Goal: Information Seeking & Learning: Check status

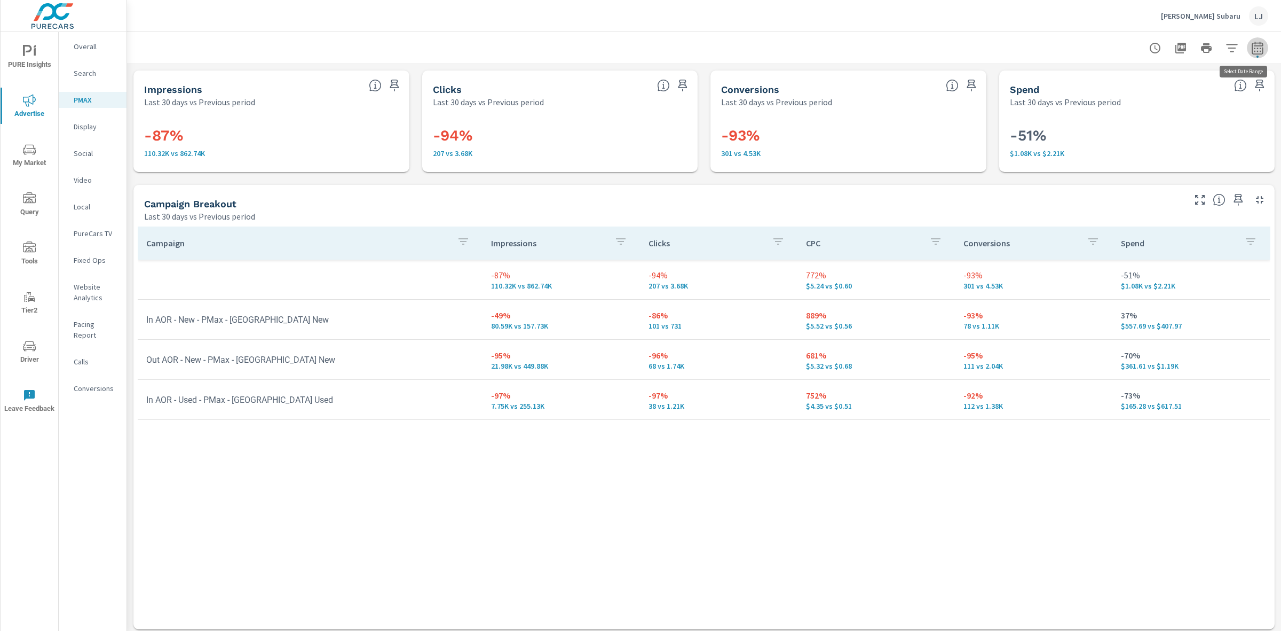
click at [1251, 51] on icon "button" at bounding box center [1257, 48] width 13 height 13
select select "Last 30 days"
select select "Previous period"
click at [1158, 98] on select "Custom [DATE] Last week Last 7 days Last 14 days Last 30 days Last 45 days Last…" at bounding box center [1162, 92] width 107 height 21
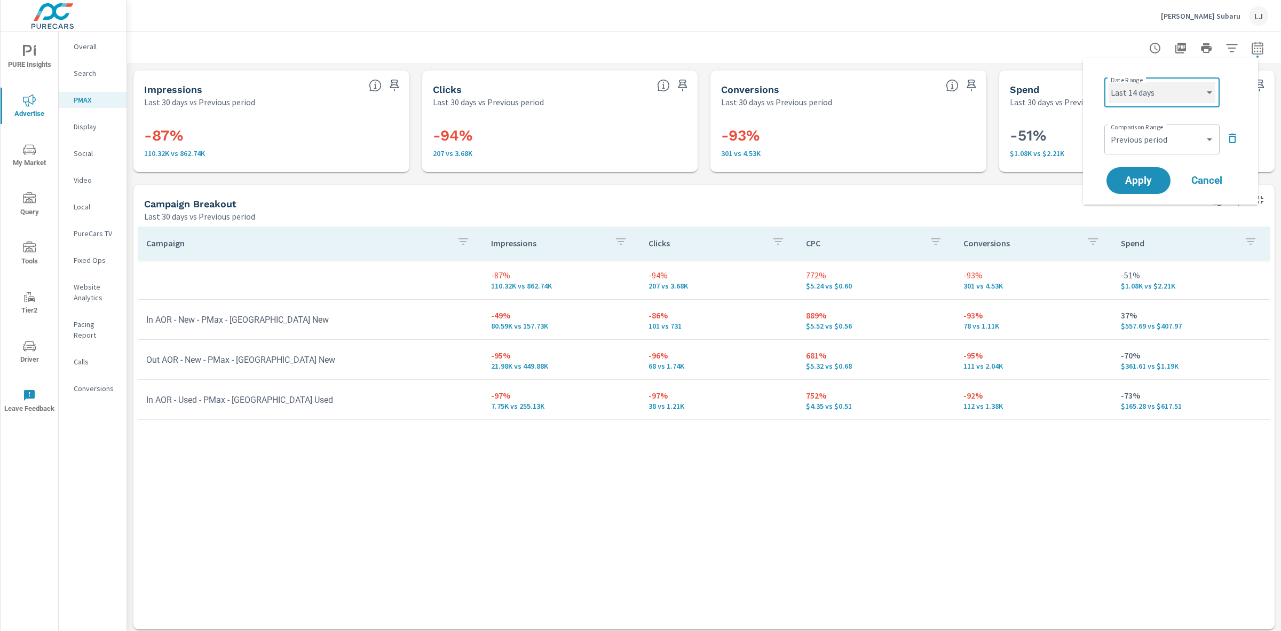
click at [1109, 82] on select "Custom [DATE] Last week Last 7 days Last 14 days Last 30 days Last 45 days Last…" at bounding box center [1162, 92] width 107 height 21
select select "Last 14 days"
click at [1145, 178] on span "Apply" at bounding box center [1139, 181] width 44 height 10
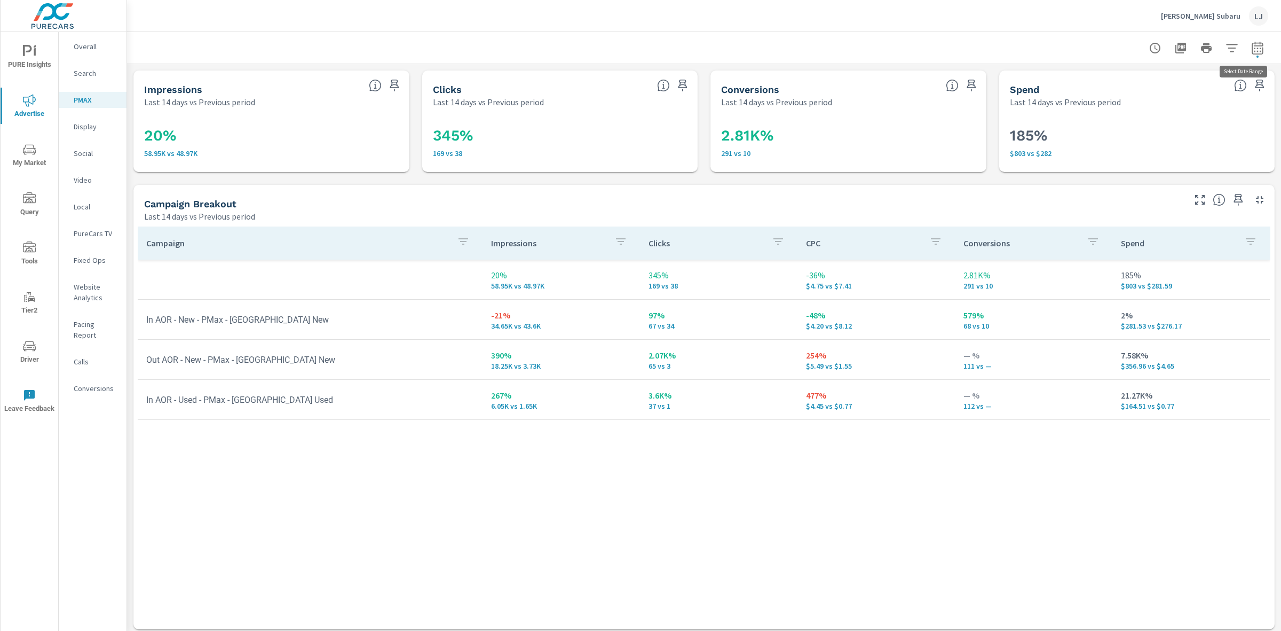
click at [1254, 49] on icon "button" at bounding box center [1257, 50] width 7 height 4
select select "Last 14 days"
select select "Previous period"
click at [1178, 88] on select "Custom [DATE] Last week Last 7 days Last 14 days Last 30 days Last 45 days Last…" at bounding box center [1162, 92] width 107 height 21
click at [1109, 82] on select "Custom [DATE] Last week Last 7 days Last 14 days Last 30 days Last 45 days Last…" at bounding box center [1162, 92] width 107 height 21
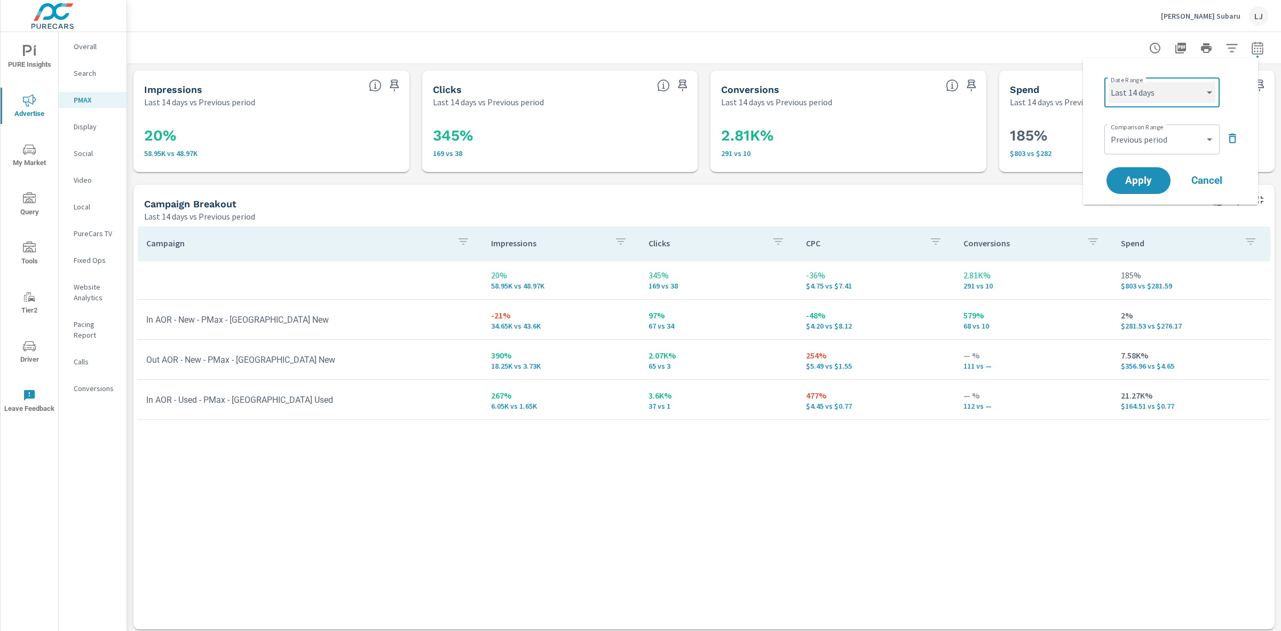
select select "Last 7 days"
click at [1141, 176] on span "Apply" at bounding box center [1139, 181] width 44 height 10
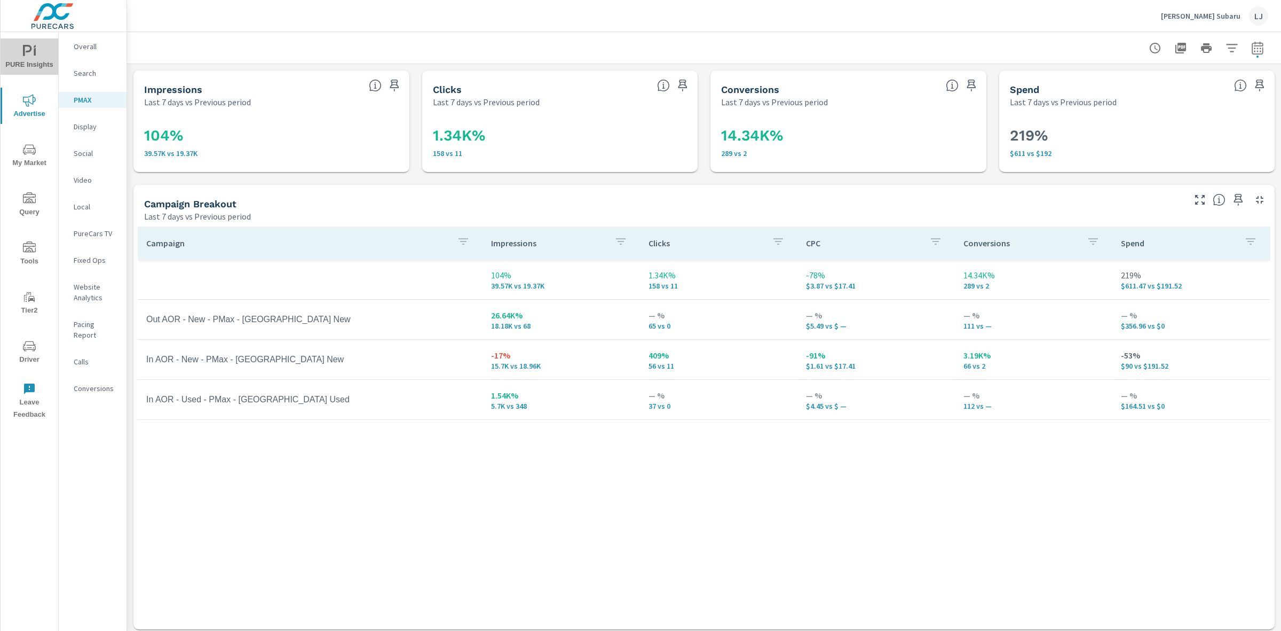
click at [15, 46] on span "PURE Insights" at bounding box center [29, 58] width 51 height 26
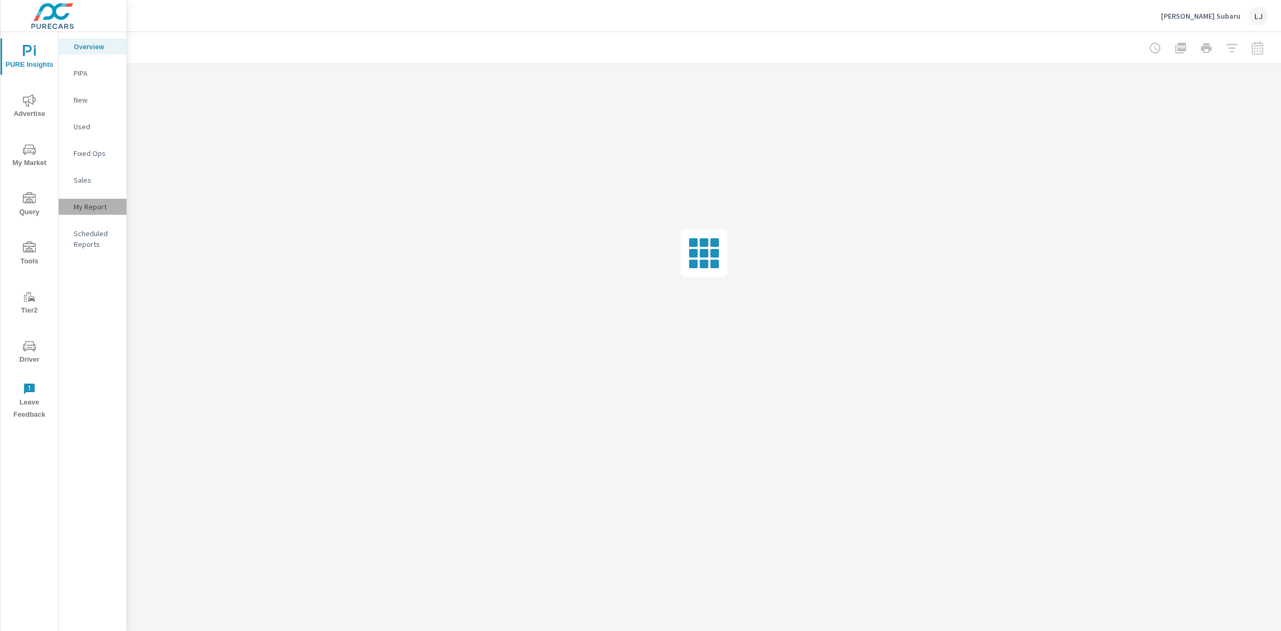
click at [100, 207] on p "My Report" at bounding box center [96, 206] width 44 height 11
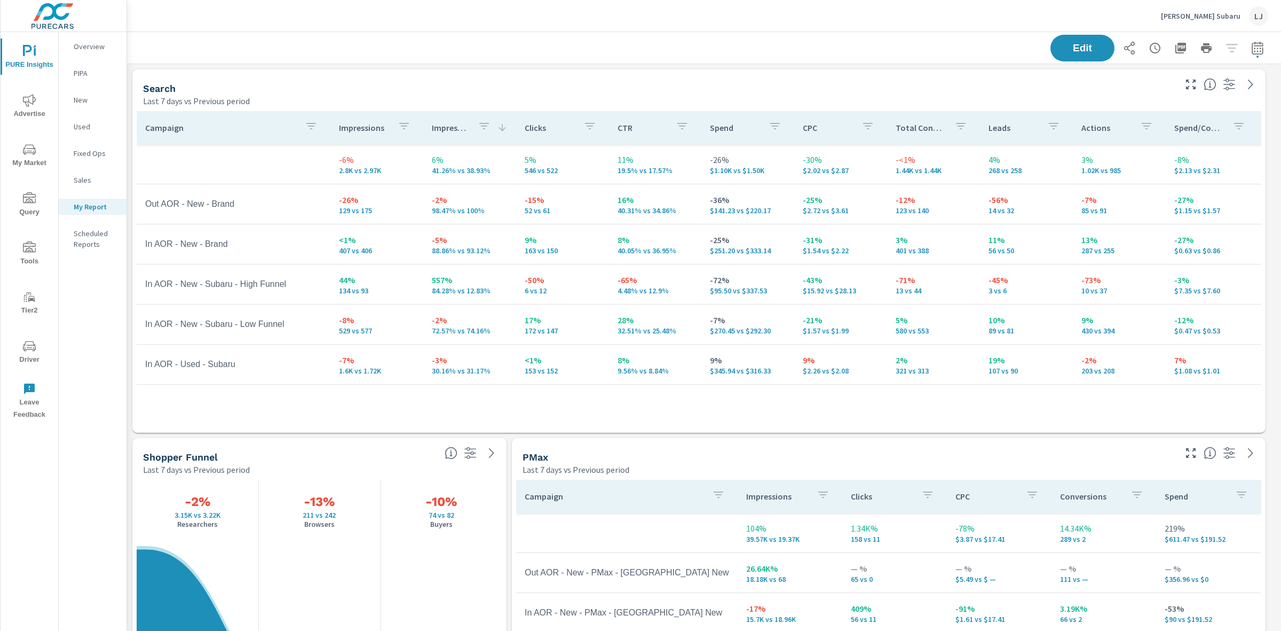
click at [356, 132] on p "Impressions" at bounding box center [364, 127] width 50 height 11
click at [345, 142] on th "Impressions" at bounding box center [376, 127] width 93 height 33
click at [353, 132] on p "Impressions" at bounding box center [364, 127] width 50 height 11
click at [367, 129] on p "Impressions" at bounding box center [357, 127] width 37 height 11
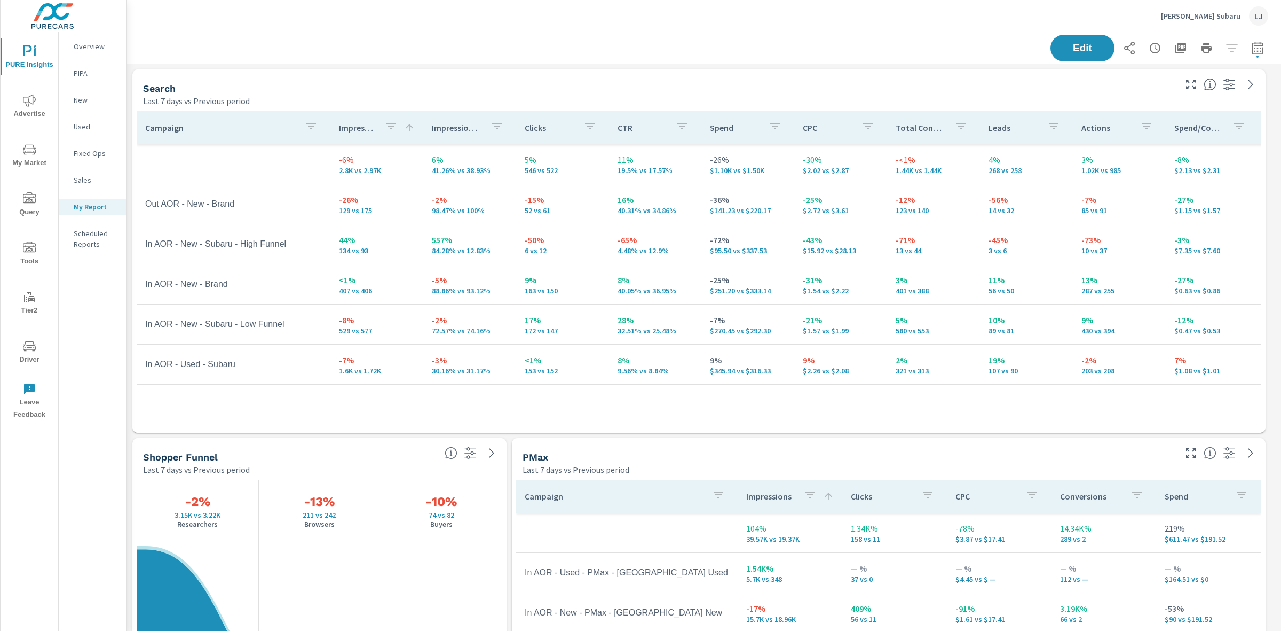
click at [367, 129] on p "Impressions" at bounding box center [357, 127] width 37 height 11
click at [398, 131] on div "Impressions" at bounding box center [377, 127] width 76 height 25
click at [404, 131] on icon at bounding box center [409, 127] width 11 height 11
click at [387, 128] on icon "button" at bounding box center [391, 126] width 13 height 13
click at [322, 131] on div at bounding box center [640, 315] width 1281 height 631
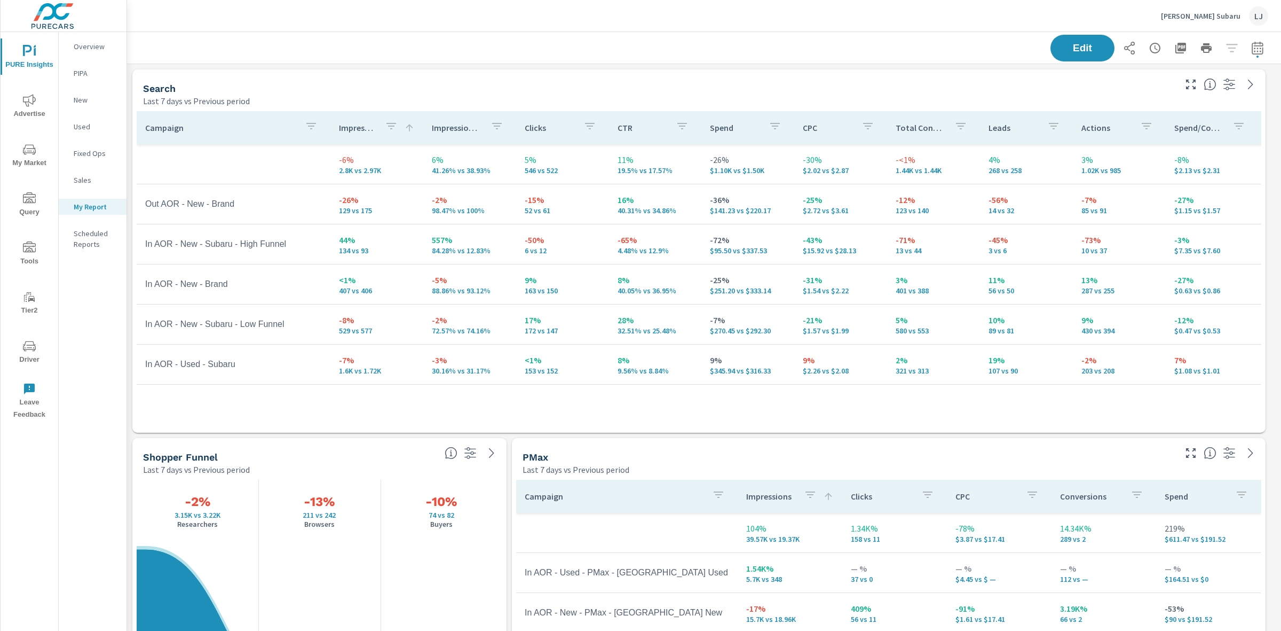
click at [276, 120] on div "Campaign" at bounding box center [233, 127] width 177 height 25
click at [463, 129] on p "Impression Share" at bounding box center [457, 127] width 50 height 11
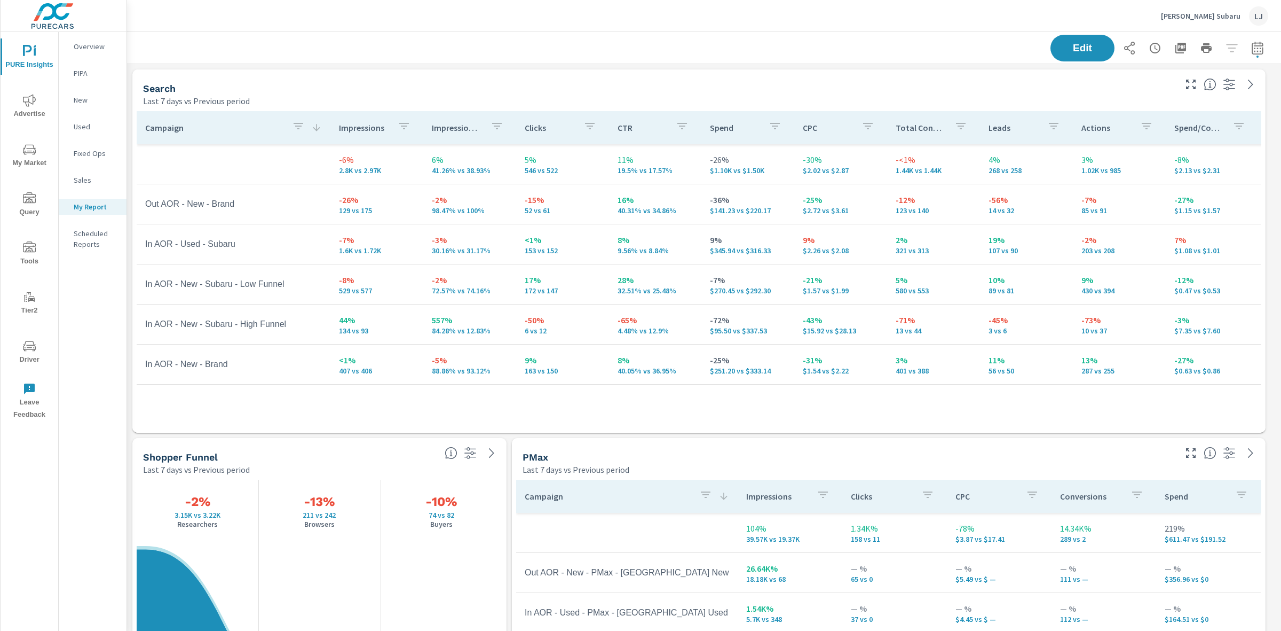
click at [508, 107] on div "Campaign Impressions Impression Share Clicks CTR Spend CPC Total Conversions Le…" at bounding box center [698, 270] width 1133 height 326
click at [551, 80] on div "Search Last 7 days vs Previous period" at bounding box center [655, 88] width 1046 height 38
click at [530, 174] on td "5% 546 vs 522" at bounding box center [562, 164] width 93 height 38
click at [597, 217] on td "-15% 52 vs 61" at bounding box center [562, 204] width 93 height 38
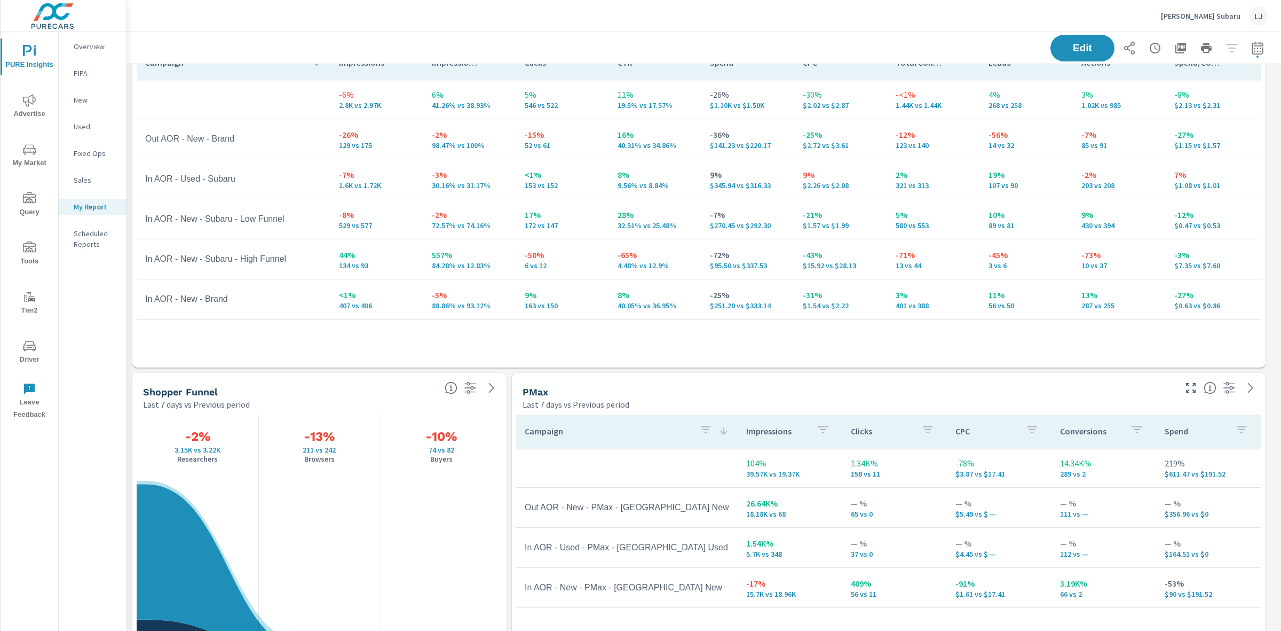
scroll to position [200, 0]
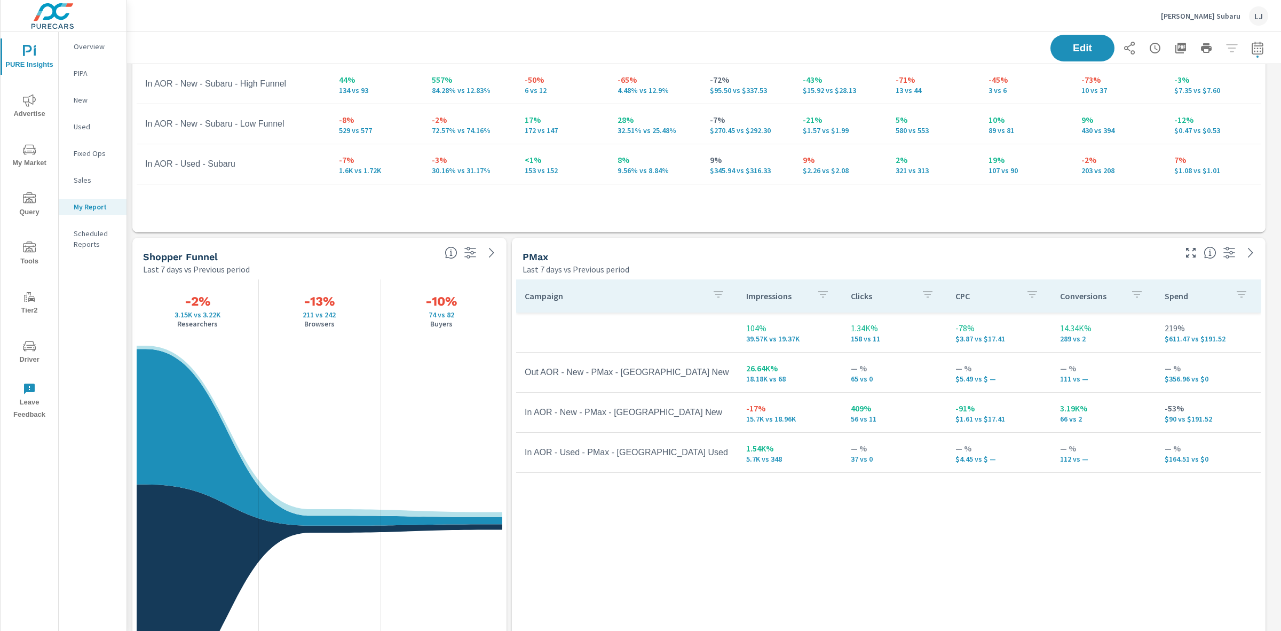
click at [629, 312] on th "Campaign" at bounding box center [627, 295] width 222 height 33
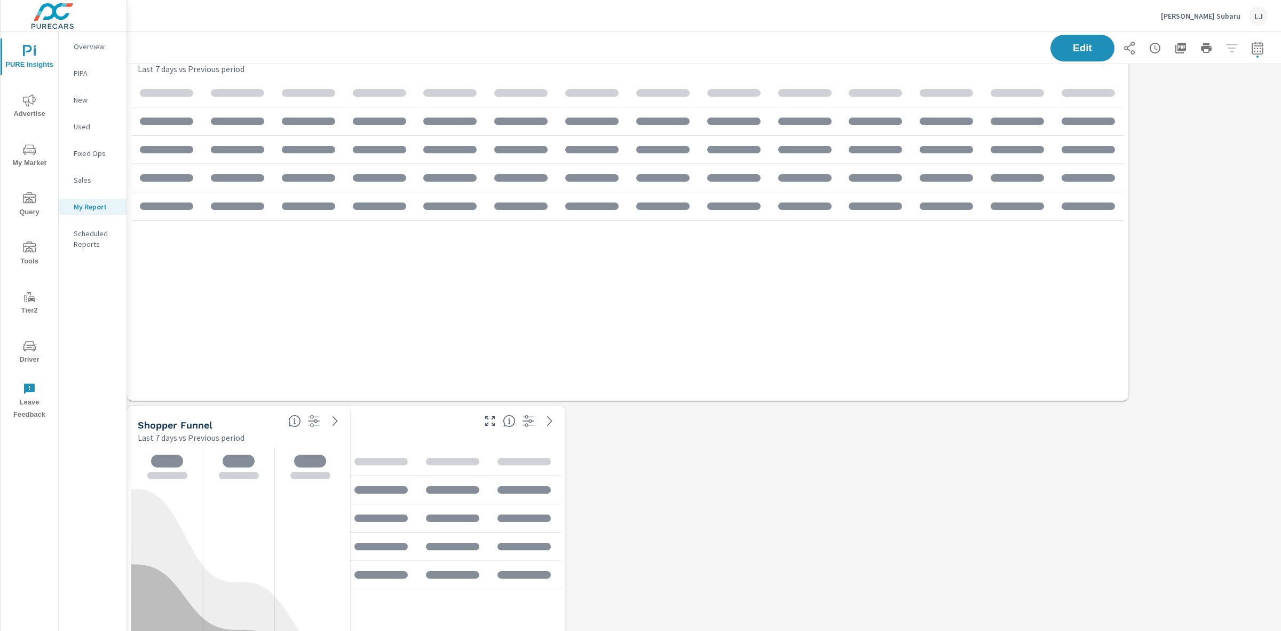
scroll to position [1622, 1165]
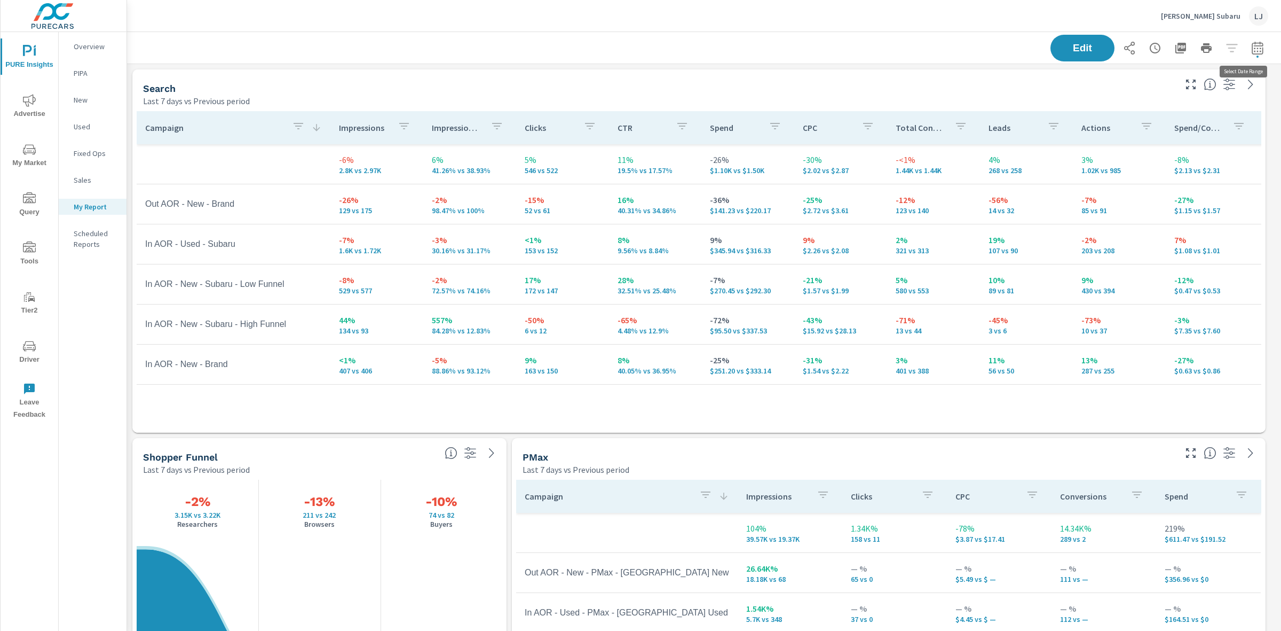
click at [1251, 46] on icon "button" at bounding box center [1257, 48] width 13 height 13
select select "Last 7 days"
select select "Previous period"
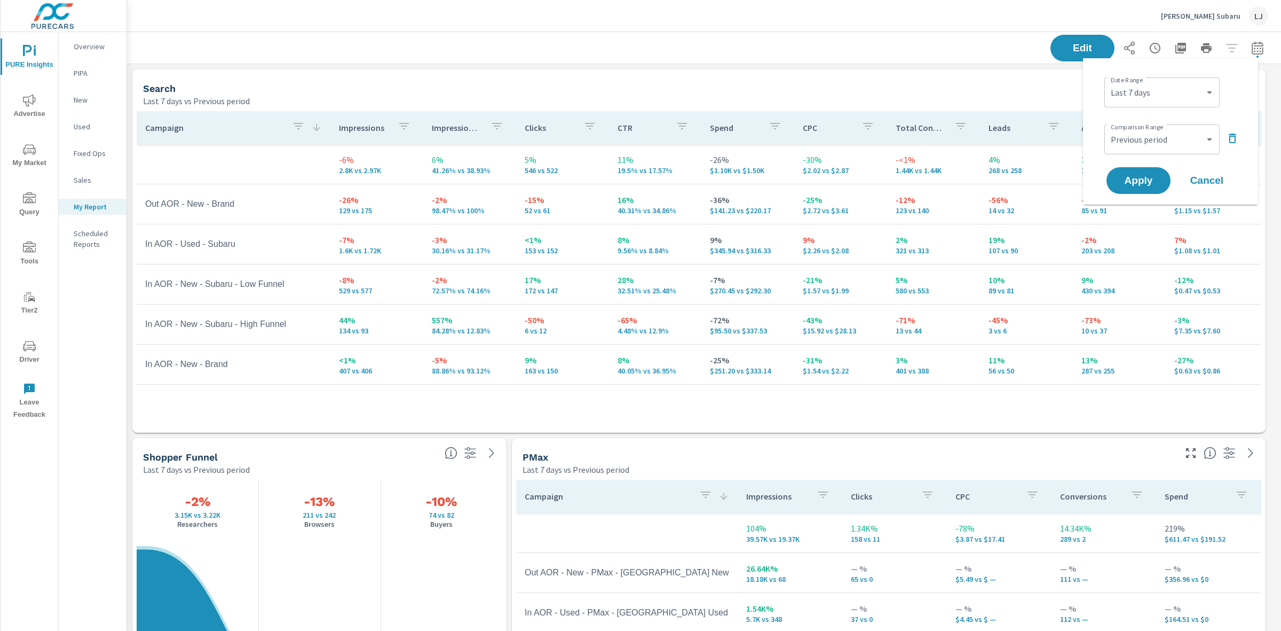
scroll to position [1622, 1165]
click at [1163, 93] on select "Custom [DATE] Last week Last 7 days Last 14 days Last 30 days Last 45 days Last…" at bounding box center [1162, 92] width 107 height 21
click at [1109, 82] on select "Custom [DATE] Last week Last 7 days Last 14 days Last 30 days Last 45 days Last…" at bounding box center [1162, 92] width 107 height 21
select select "Last 30 days"
click at [1143, 176] on span "Apply" at bounding box center [1139, 181] width 44 height 10
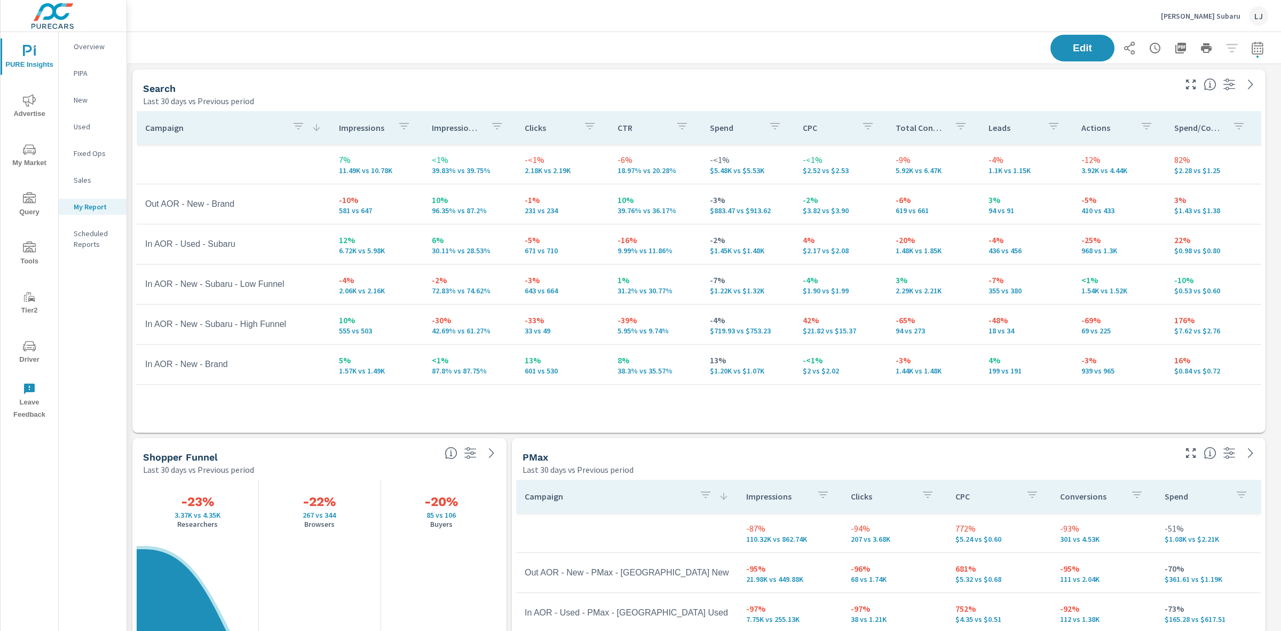
scroll to position [1622, 1165]
